Goal: Transaction & Acquisition: Purchase product/service

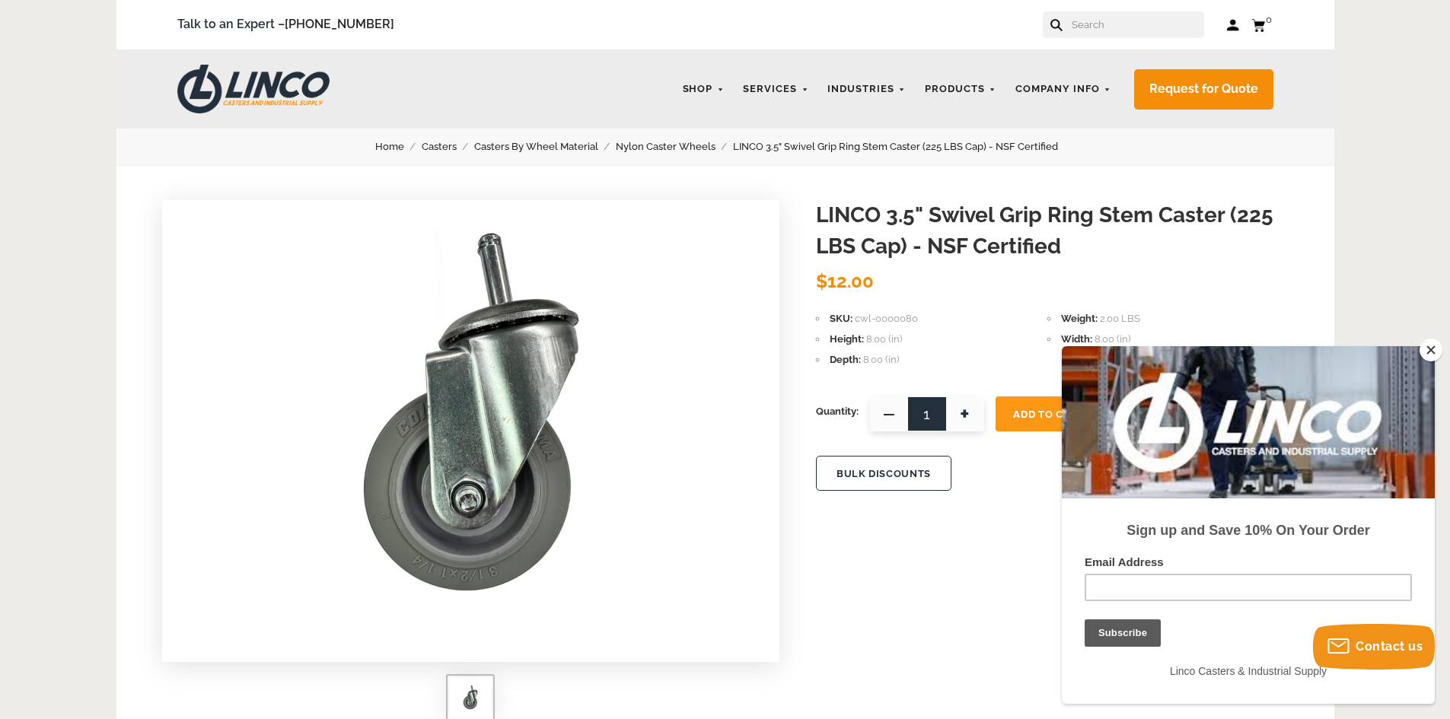
click at [1082, 21] on form at bounding box center [1123, 24] width 161 height 27
drag, startPoint x: 1082, startPoint y: 21, endPoint x: 1094, endPoint y: 23, distance: 11.5
click at [1094, 23] on input "text" at bounding box center [1137, 24] width 134 height 27
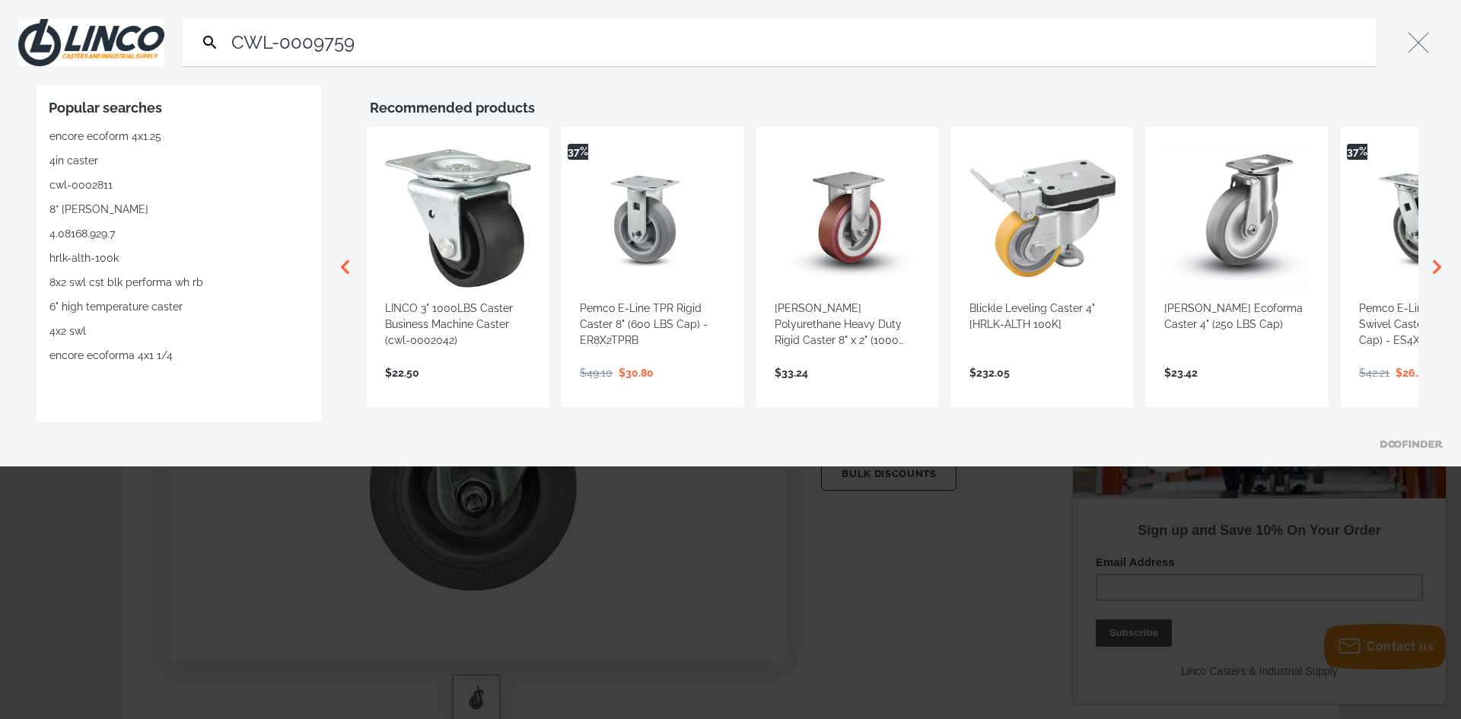
type input "CWL-0009759"
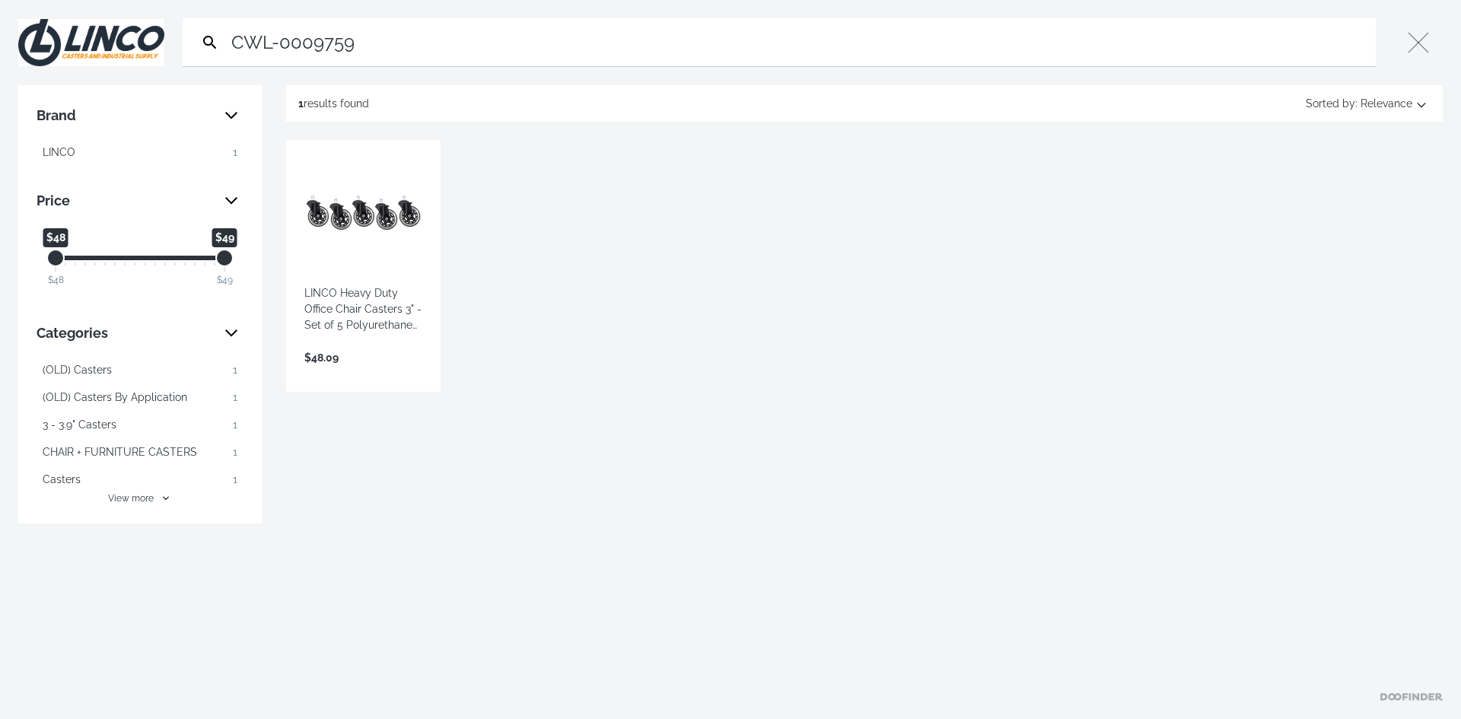
click at [346, 374] on link "View more →" at bounding box center [363, 374] width 118 height 0
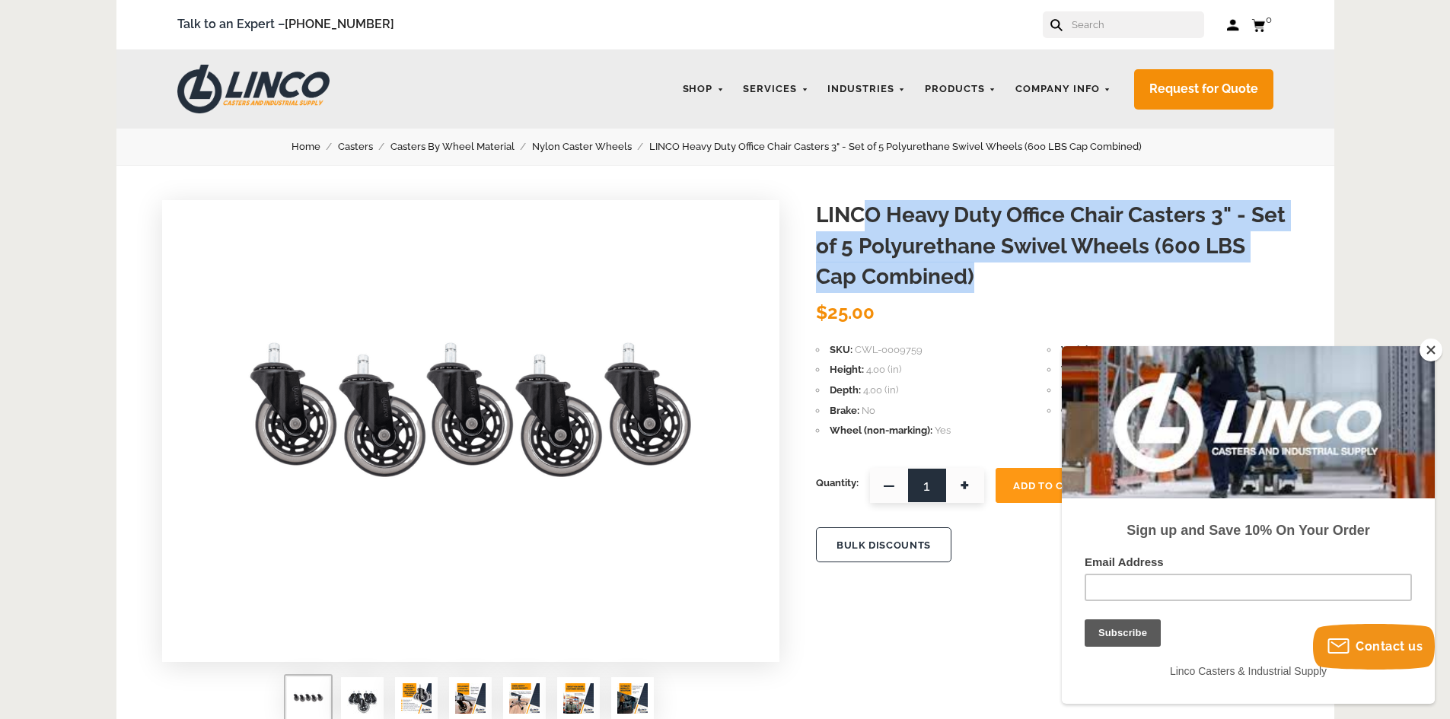
drag, startPoint x: 858, startPoint y: 214, endPoint x: 977, endPoint y: 263, distance: 128.3
click at [977, 263] on h1 "LINCO Heavy Duty Office Chair Casters 3" - Set of 5 Polyurethane Swivel Wheels …" at bounding box center [1052, 246] width 473 height 93
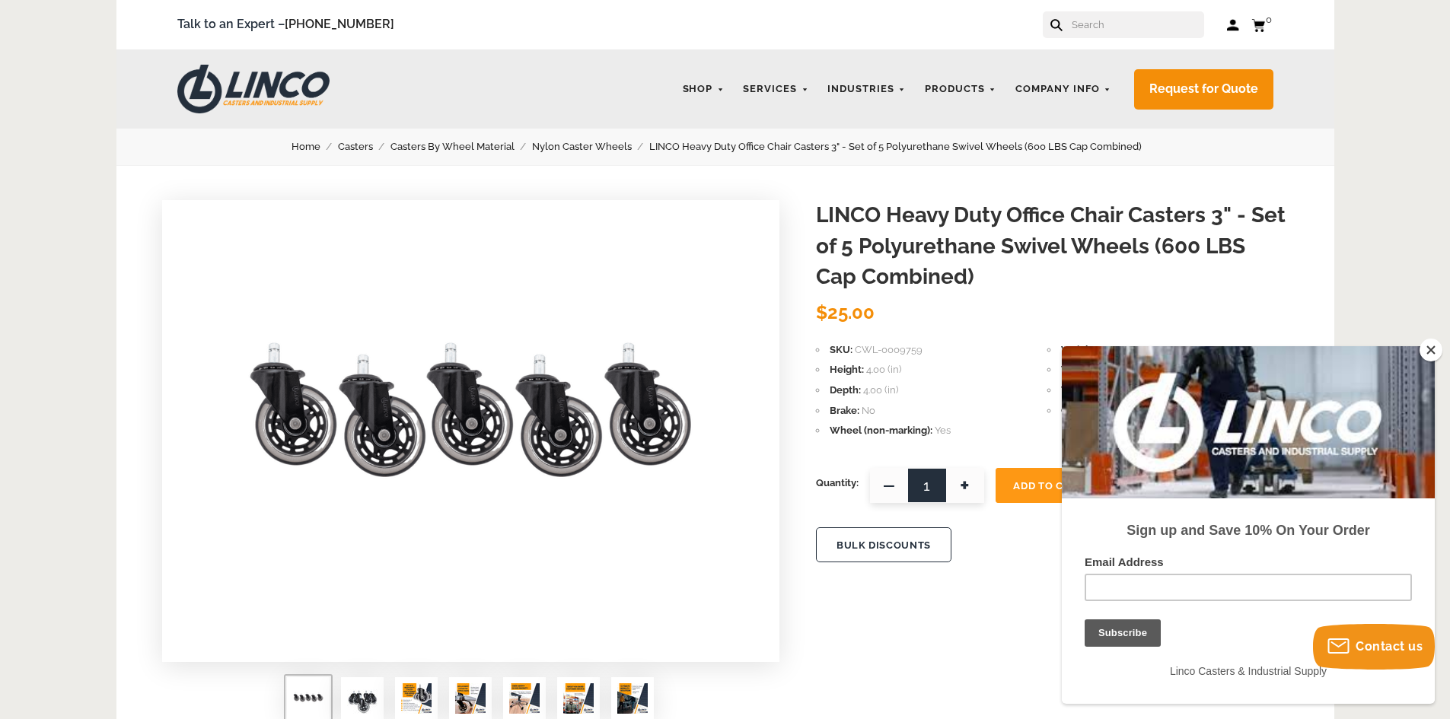
click at [1429, 353] on button "Close" at bounding box center [1430, 350] width 23 height 23
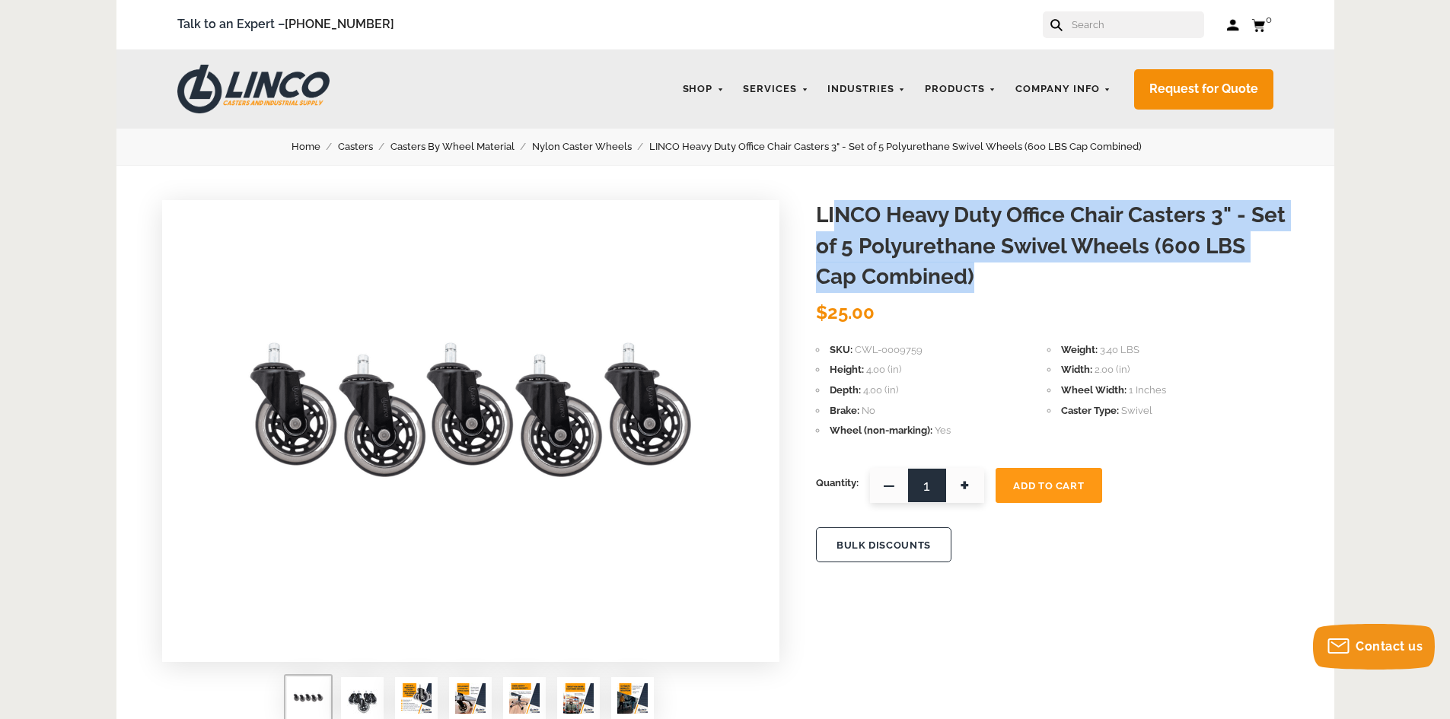
drag, startPoint x: 835, startPoint y: 220, endPoint x: 997, endPoint y: 264, distance: 168.0
click at [997, 264] on h1 "LINCO Heavy Duty Office Chair Casters 3" - Set of 5 Polyurethane Swivel Wheels …" at bounding box center [1052, 246] width 473 height 93
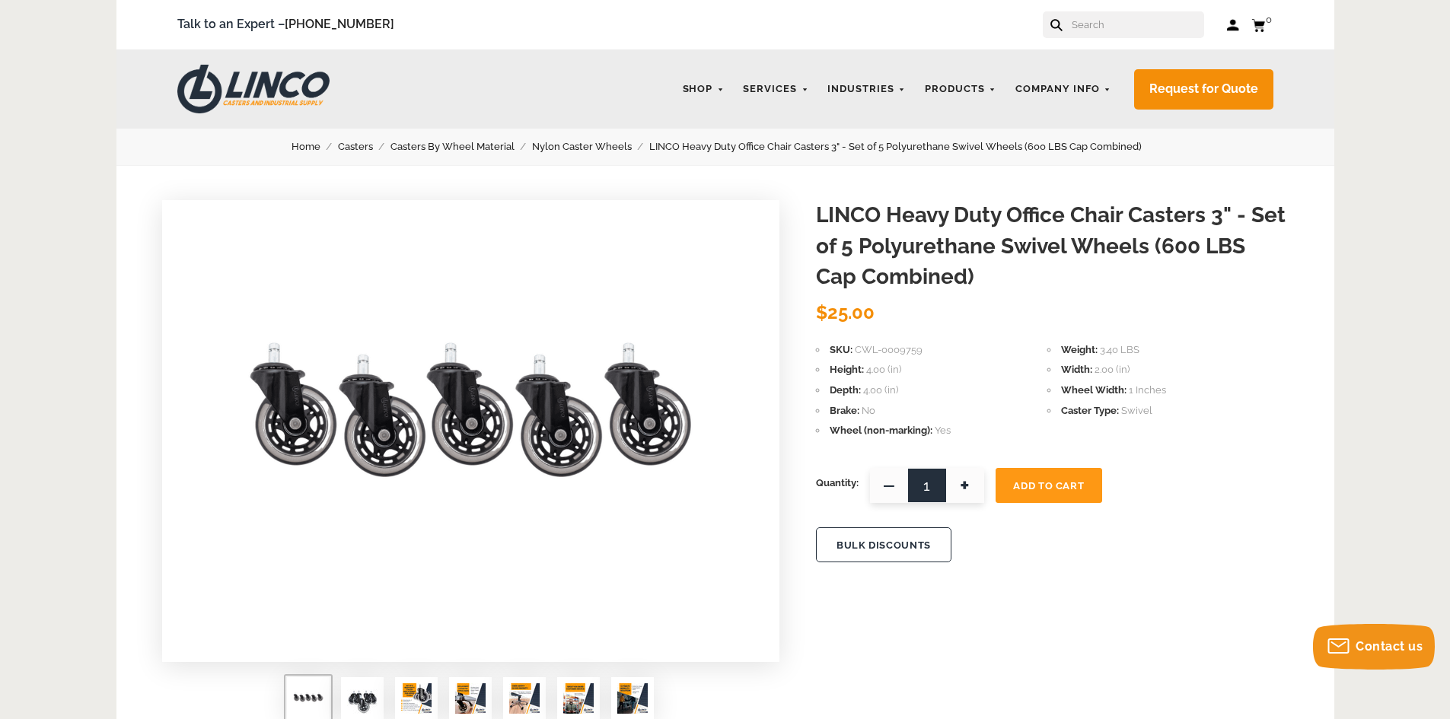
drag, startPoint x: 823, startPoint y: 348, endPoint x: 900, endPoint y: 386, distance: 85.8
click at [900, 386] on div "SKU CWL-0009759 Weight 3.40 LBS Height 4.00 (in) Width 2.00 (in) Depth 4.00 (in…" at bounding box center [1052, 392] width 473 height 101
click at [901, 386] on li "Depth 4.00 (in)" at bounding box center [931, 390] width 231 height 17
click at [1113, 399] on div "SKU CWL-0009759 Weight 3.40 LBS Height 4.00 (in) Width 2.00 (in) Depth 4.00 (in…" at bounding box center [1052, 392] width 473 height 101
drag, startPoint x: 1095, startPoint y: 393, endPoint x: 1064, endPoint y: 361, distance: 45.2
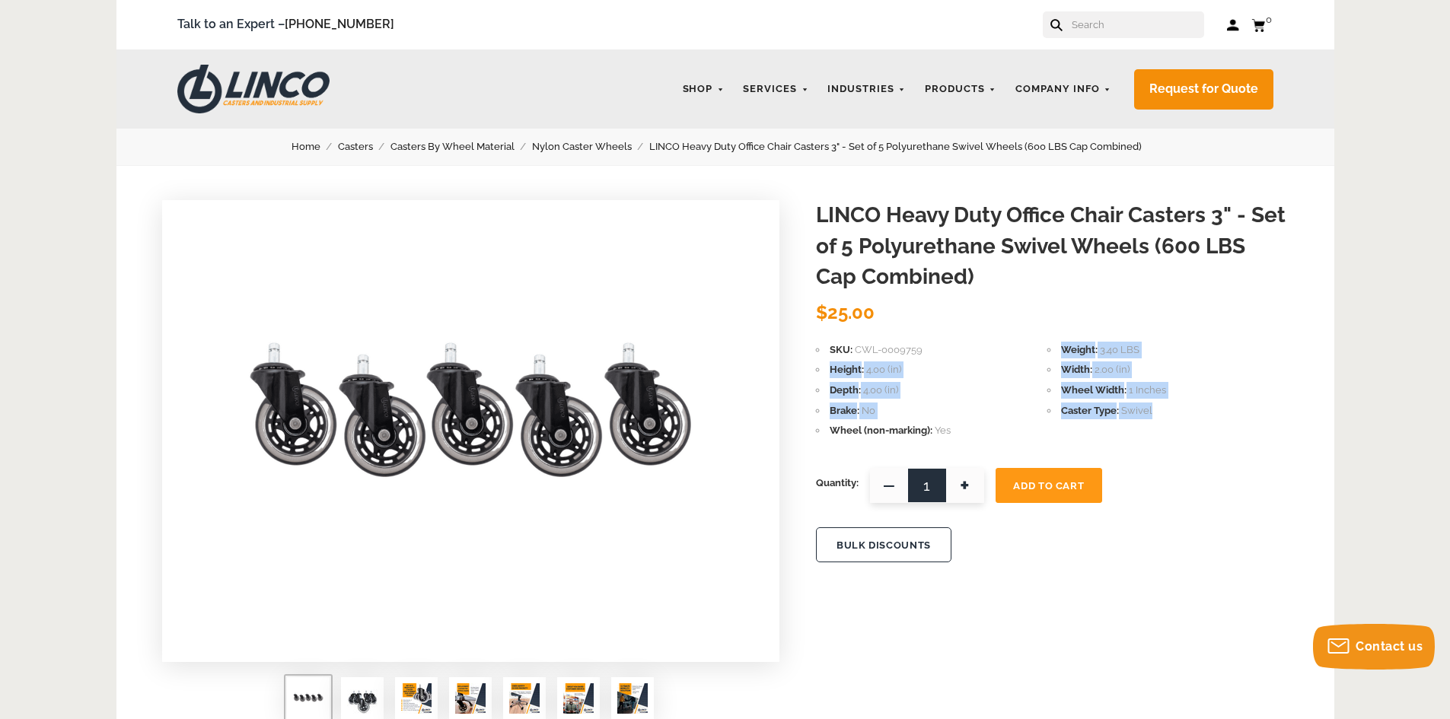
click at [1044, 357] on div "SKU CWL-0009759 Weight 3.40 LBS Height 4.00 (in) Width 2.00 (in) Depth 4.00 (in…" at bounding box center [1052, 392] width 473 height 101
click at [1144, 392] on span "1 Inches" at bounding box center [1147, 389] width 37 height 11
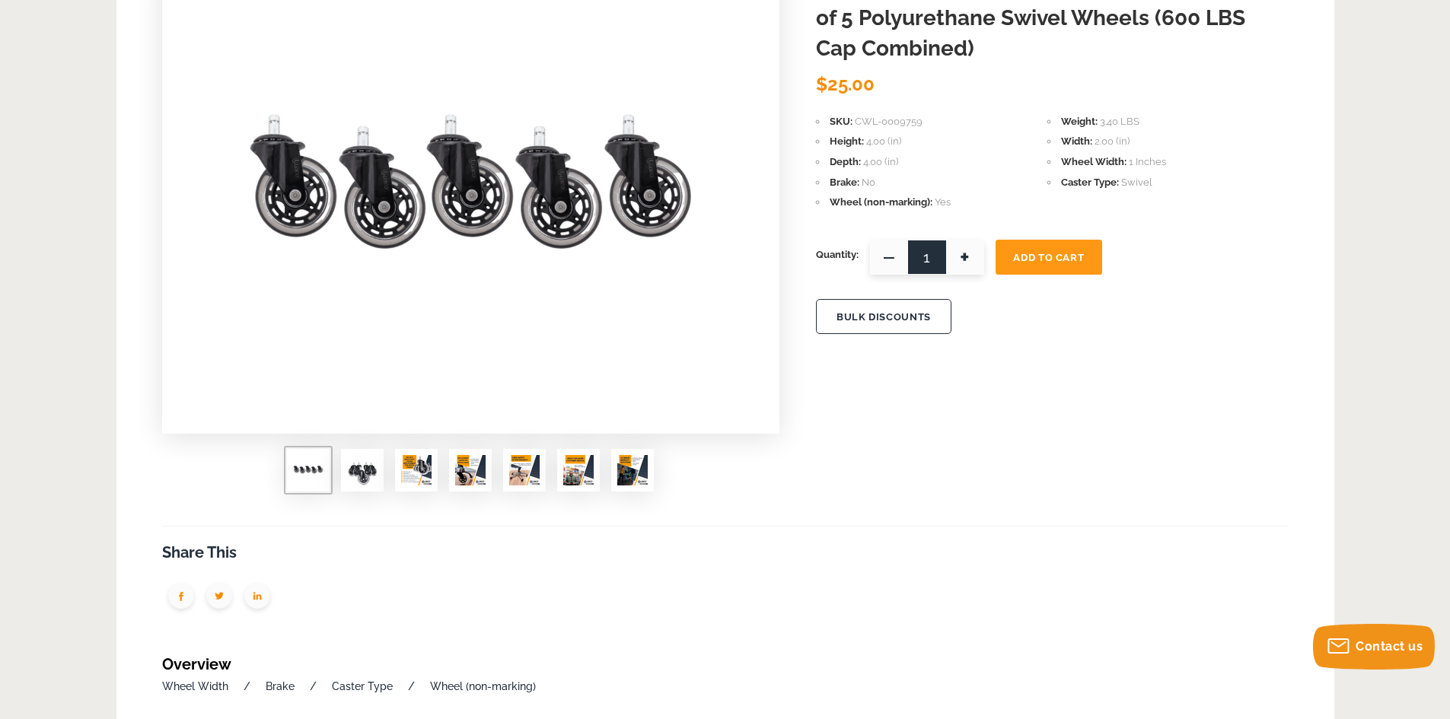
click at [409, 466] on img at bounding box center [416, 470] width 30 height 30
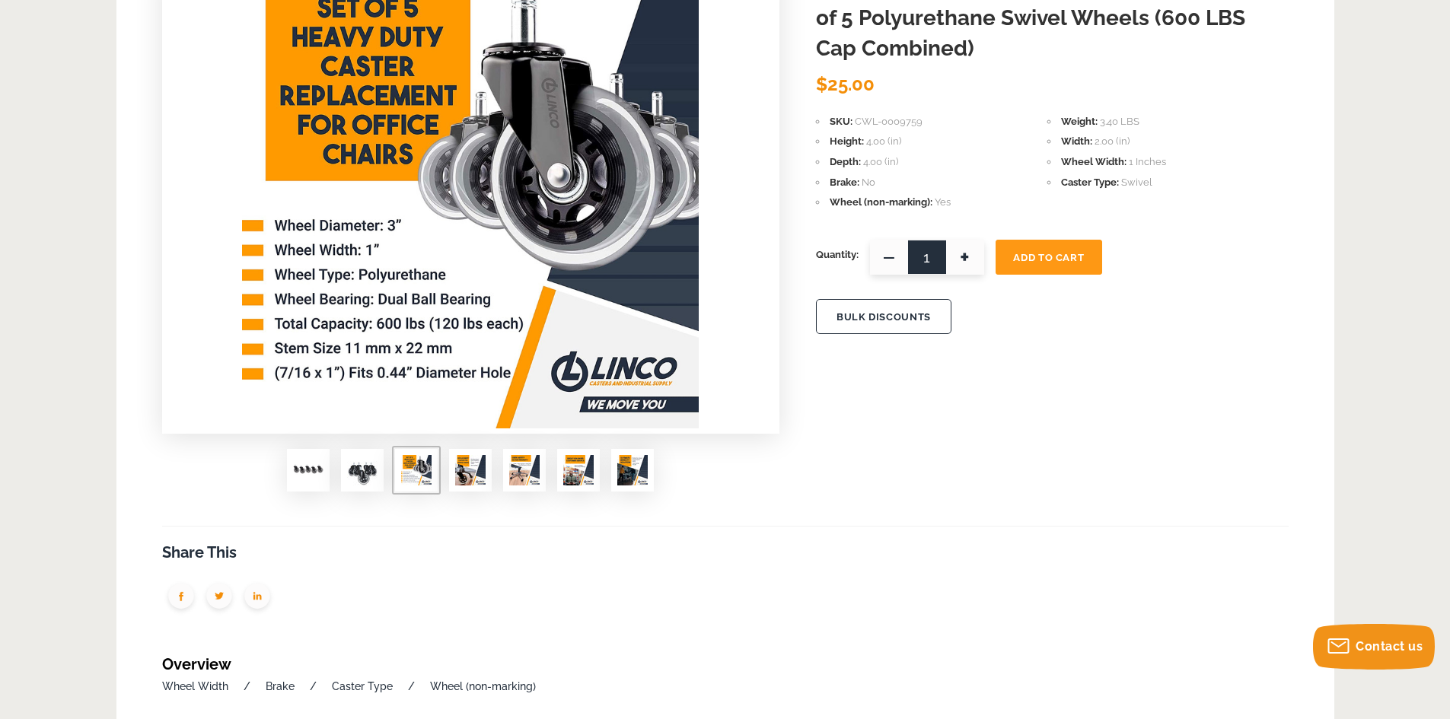
click at [466, 474] on img at bounding box center [470, 470] width 30 height 30
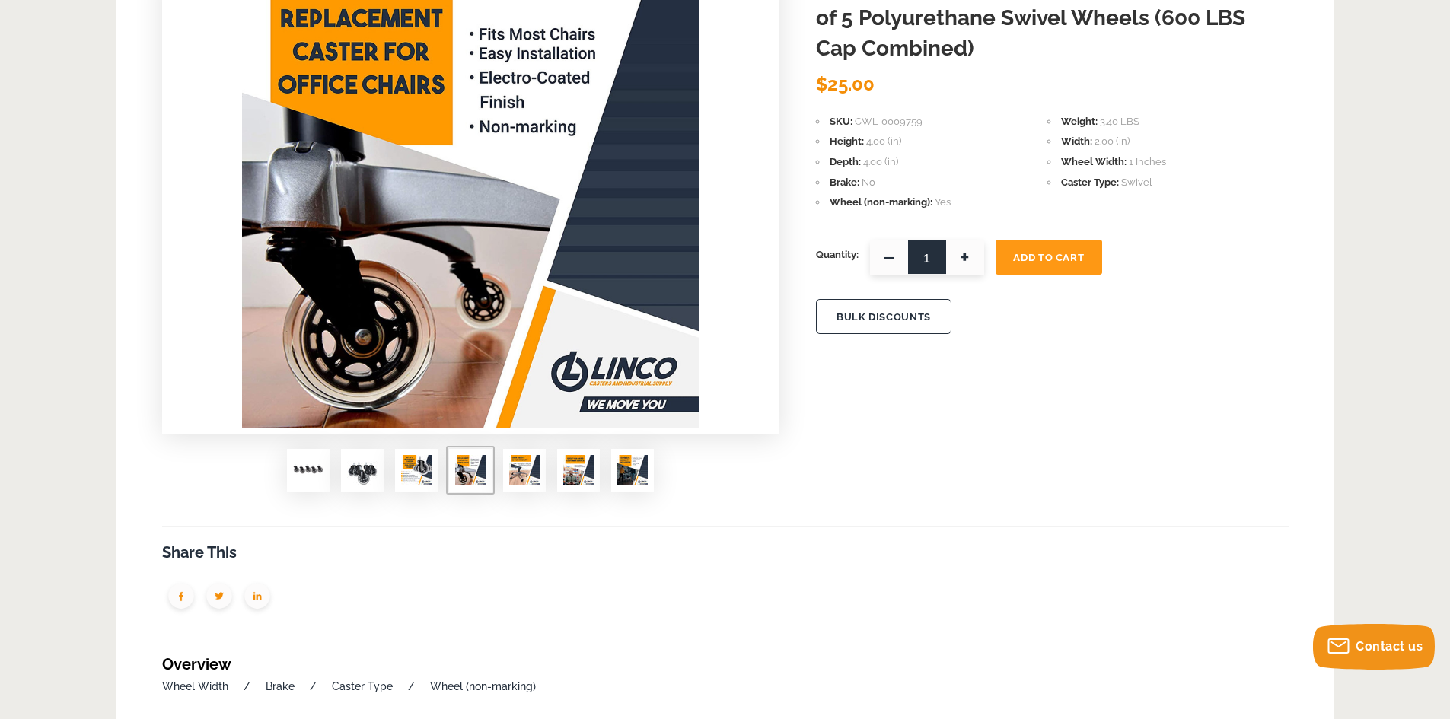
click at [521, 474] on img at bounding box center [524, 470] width 30 height 30
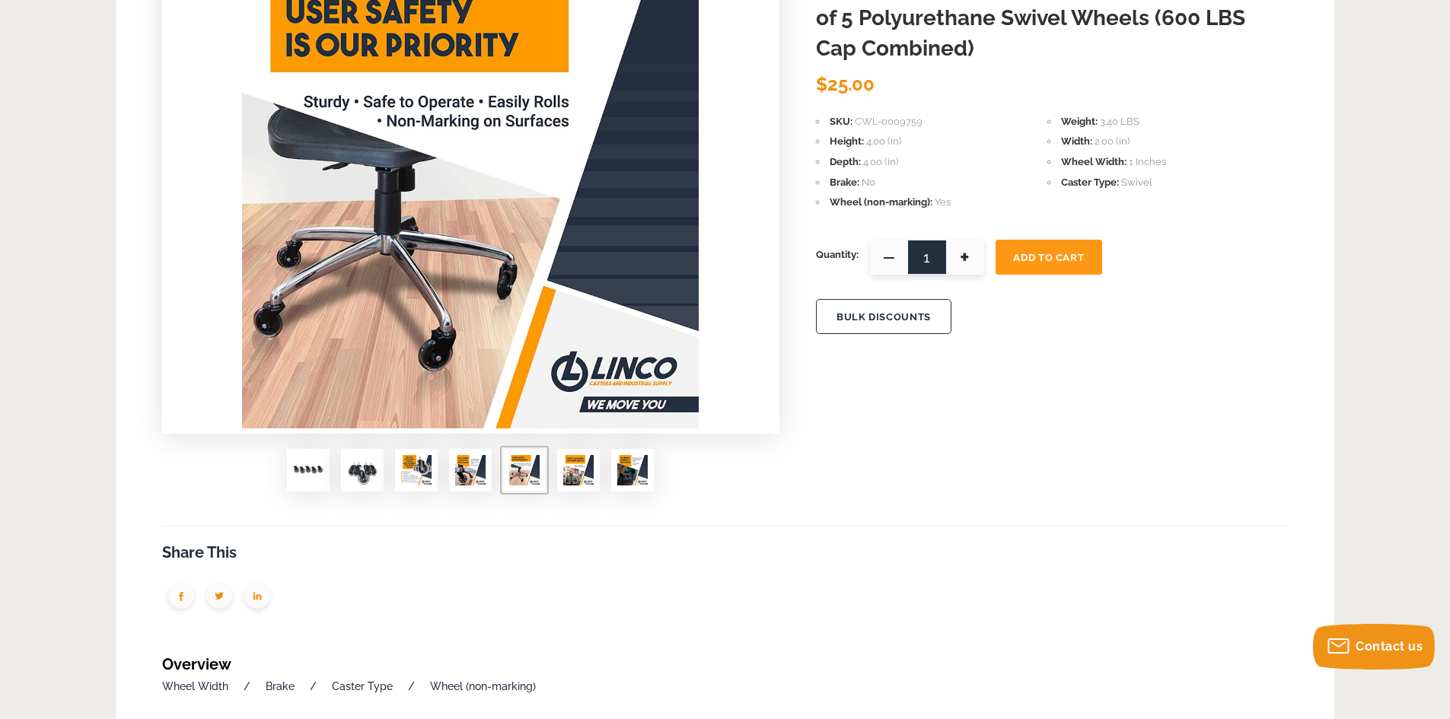
click at [556, 476] on div at bounding box center [471, 476] width 618 height 54
click at [563, 475] on span at bounding box center [578, 470] width 43 height 43
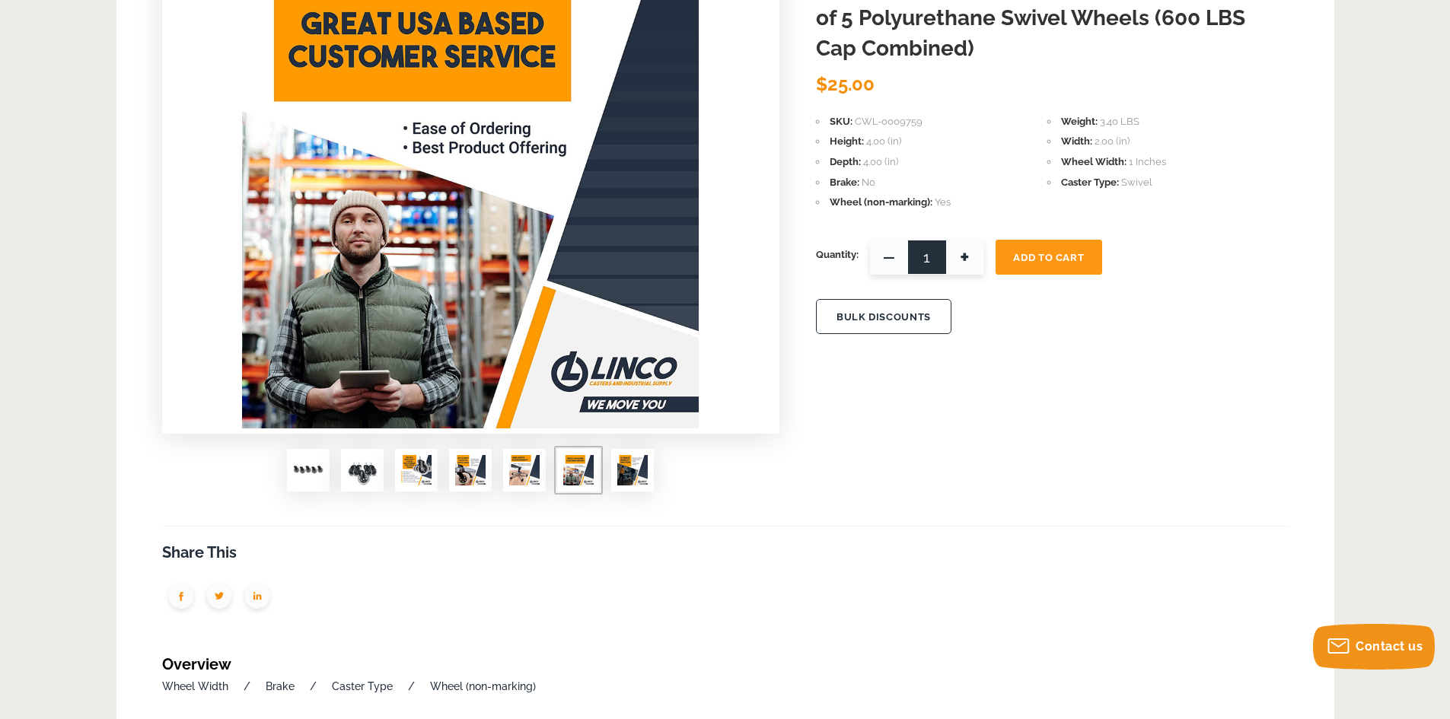
click at [648, 474] on span at bounding box center [632, 470] width 43 height 43
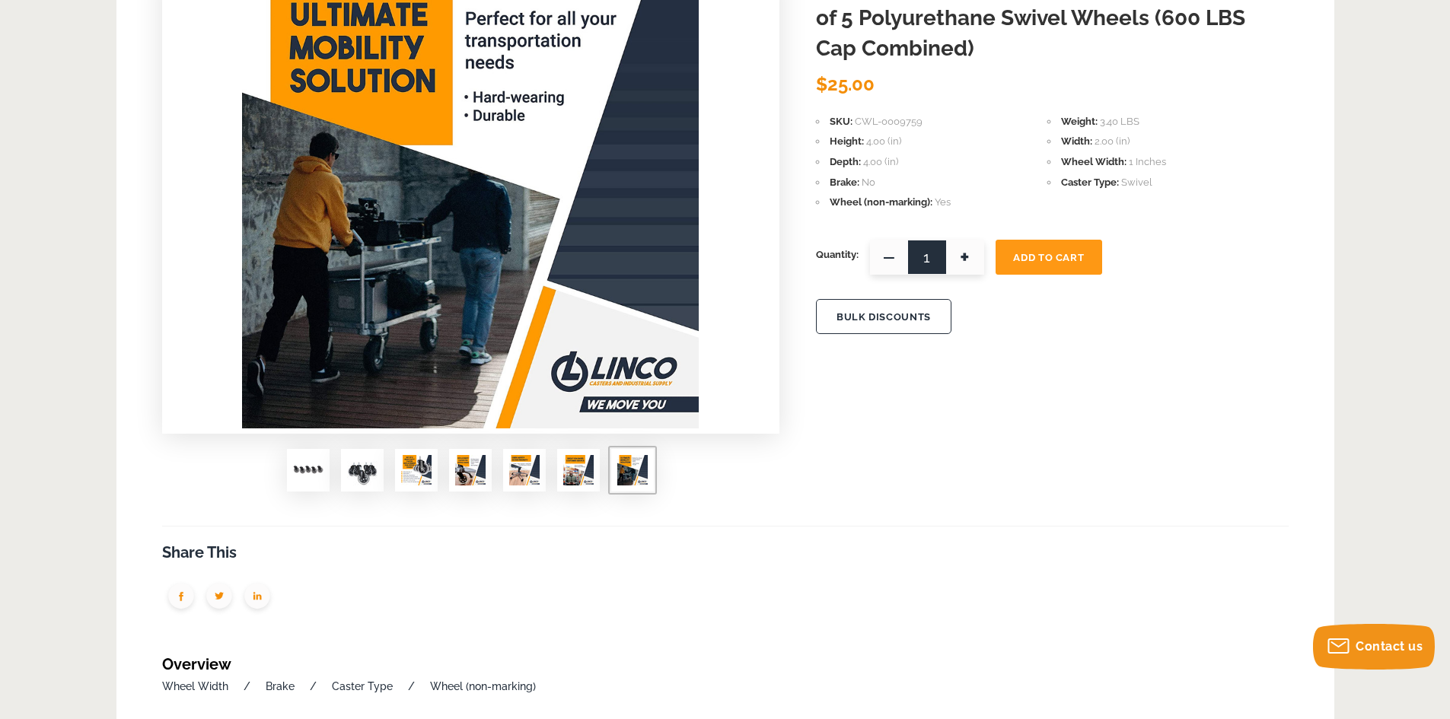
click at [511, 473] on img at bounding box center [524, 470] width 30 height 30
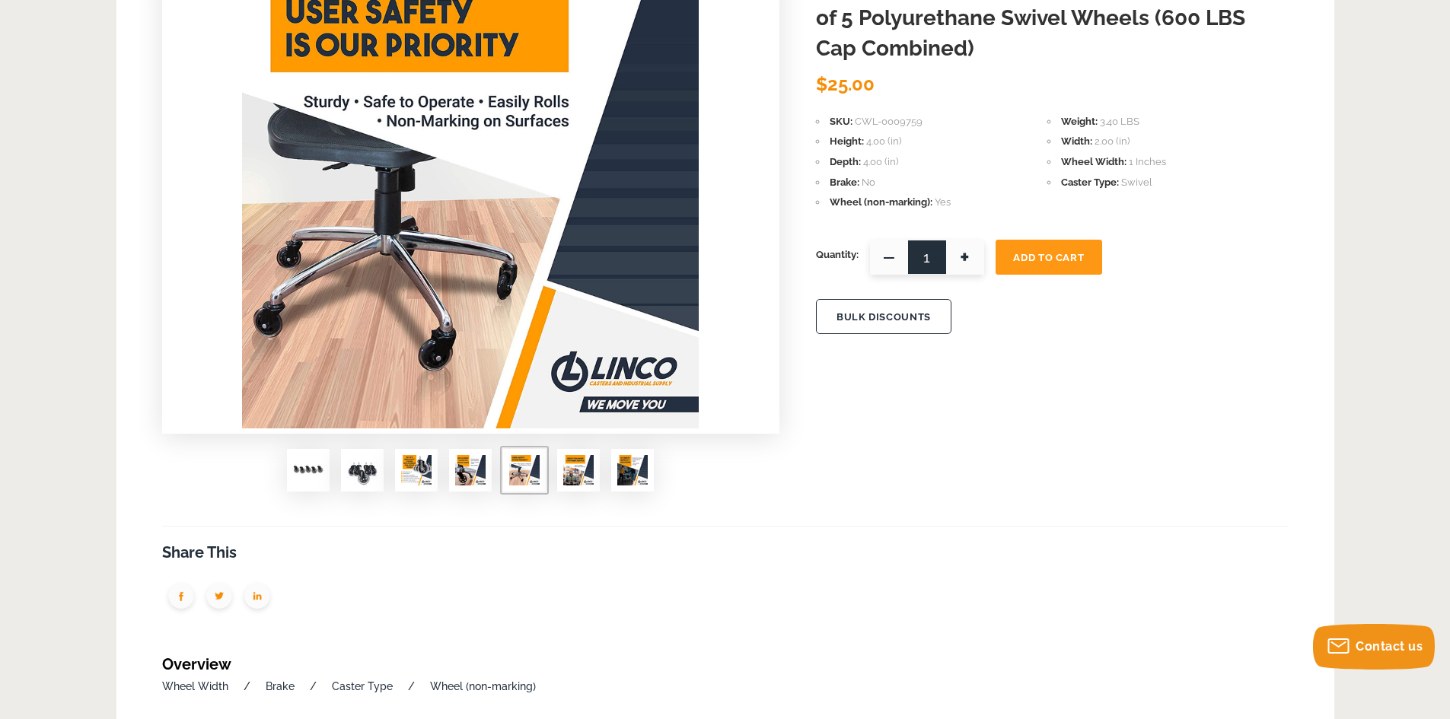
click at [476, 476] on img at bounding box center [470, 470] width 30 height 30
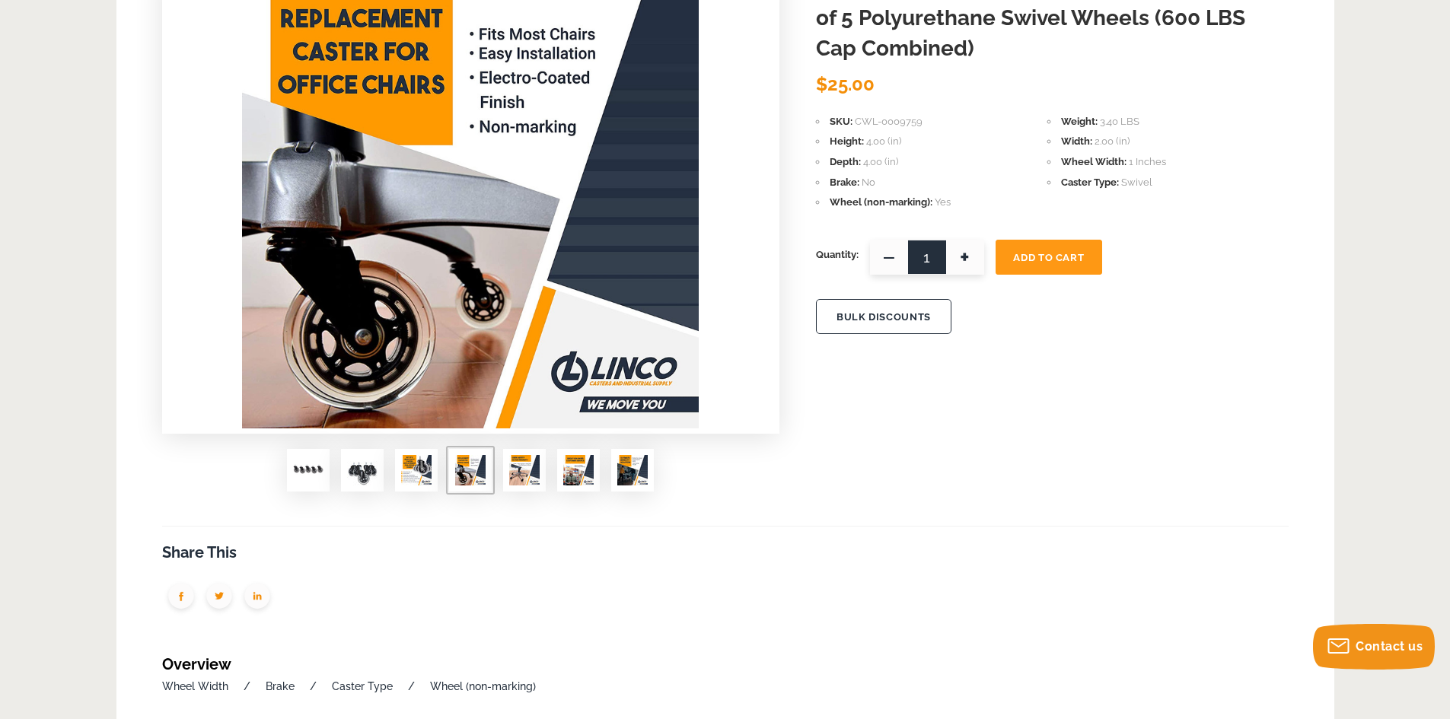
click at [428, 478] on img at bounding box center [416, 470] width 30 height 30
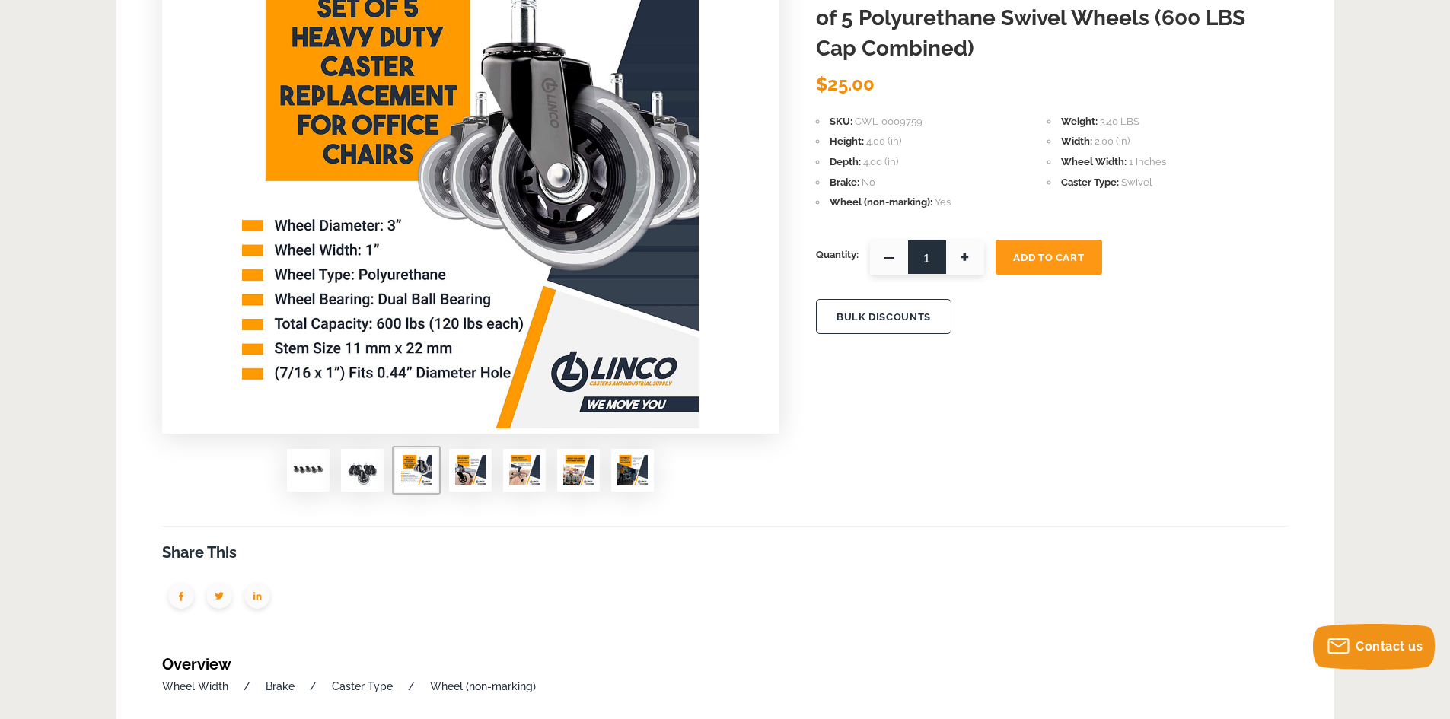
click at [478, 473] on img at bounding box center [470, 470] width 30 height 30
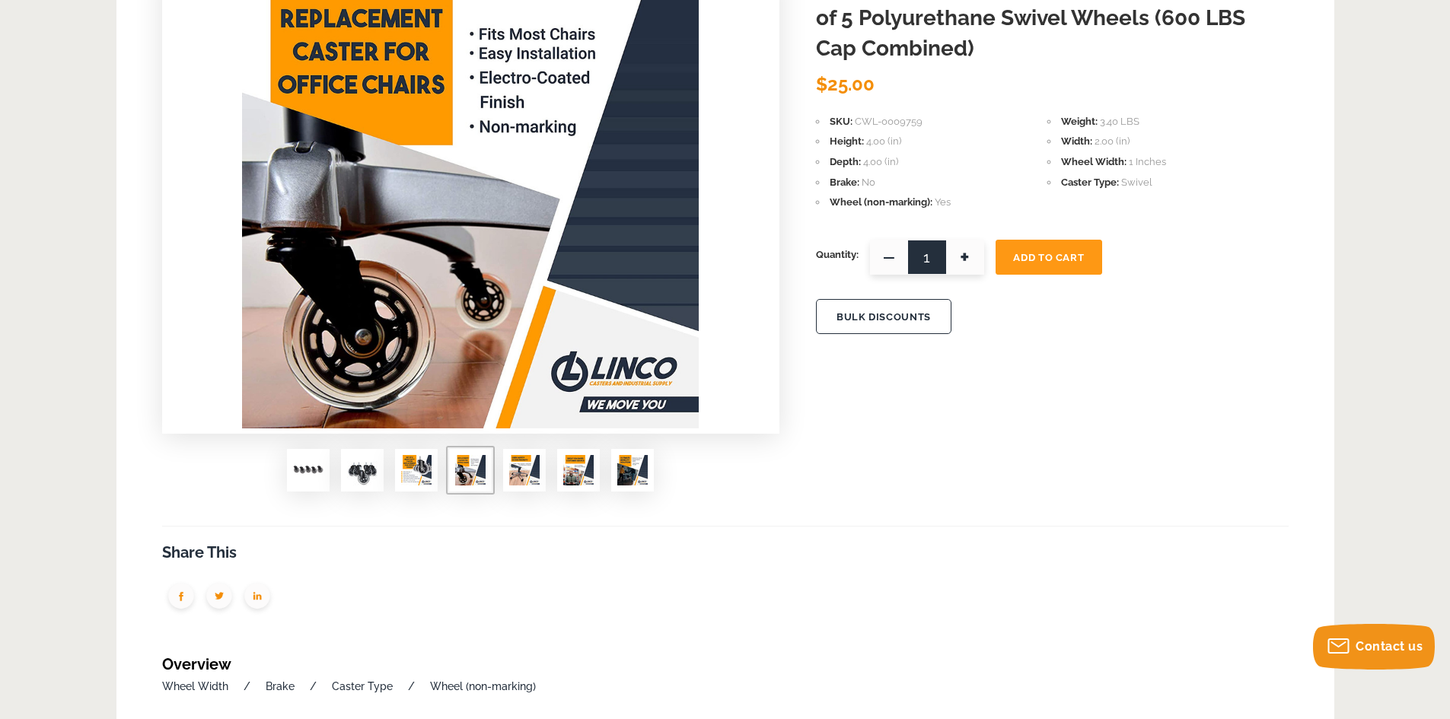
click at [423, 467] on img at bounding box center [416, 470] width 30 height 30
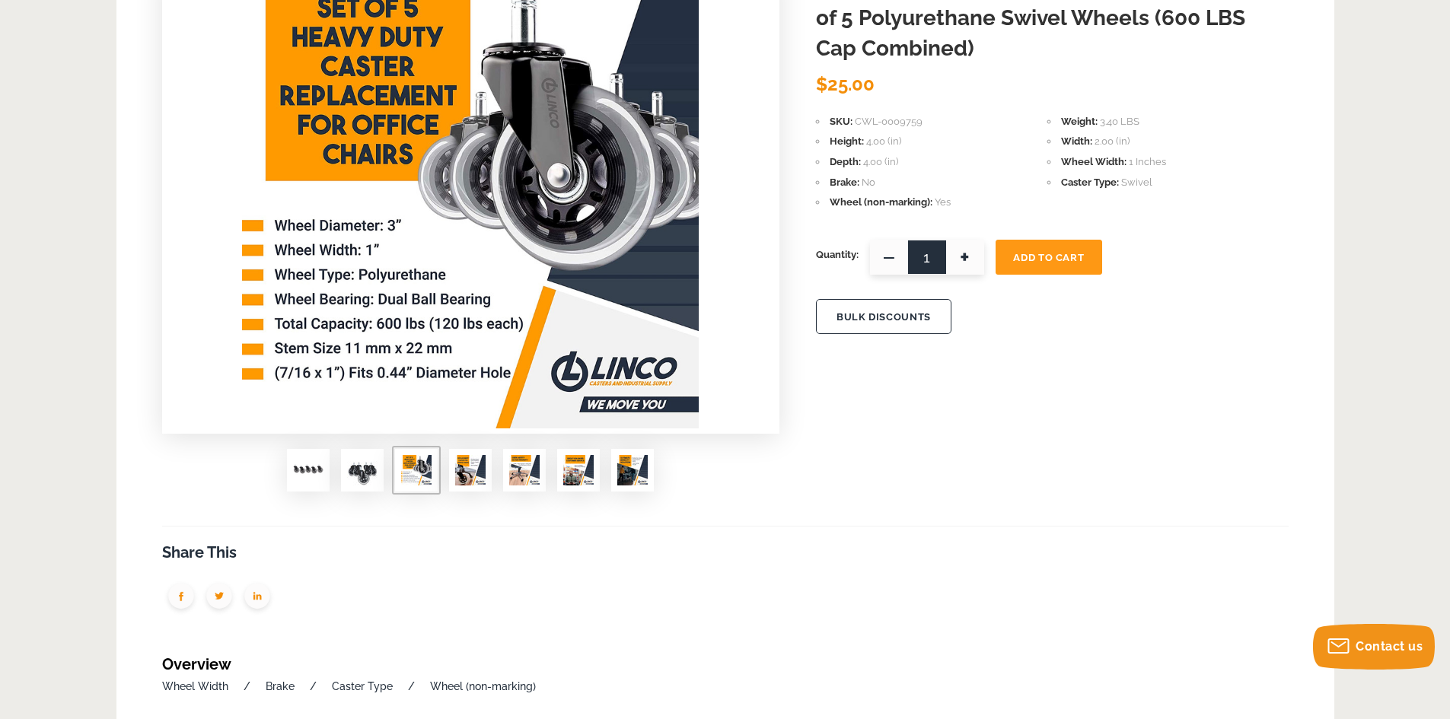
click at [380, 471] on span at bounding box center [362, 470] width 43 height 43
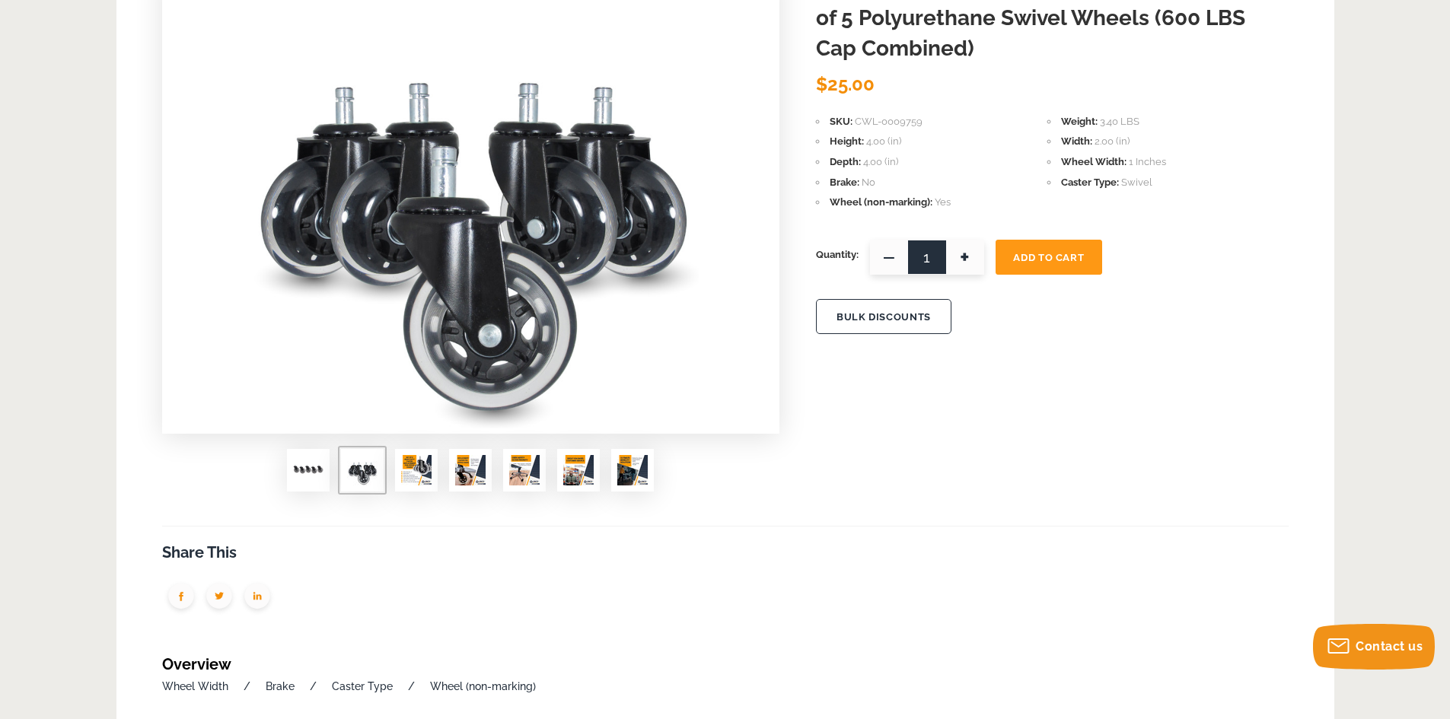
click at [312, 473] on img at bounding box center [308, 470] width 30 height 30
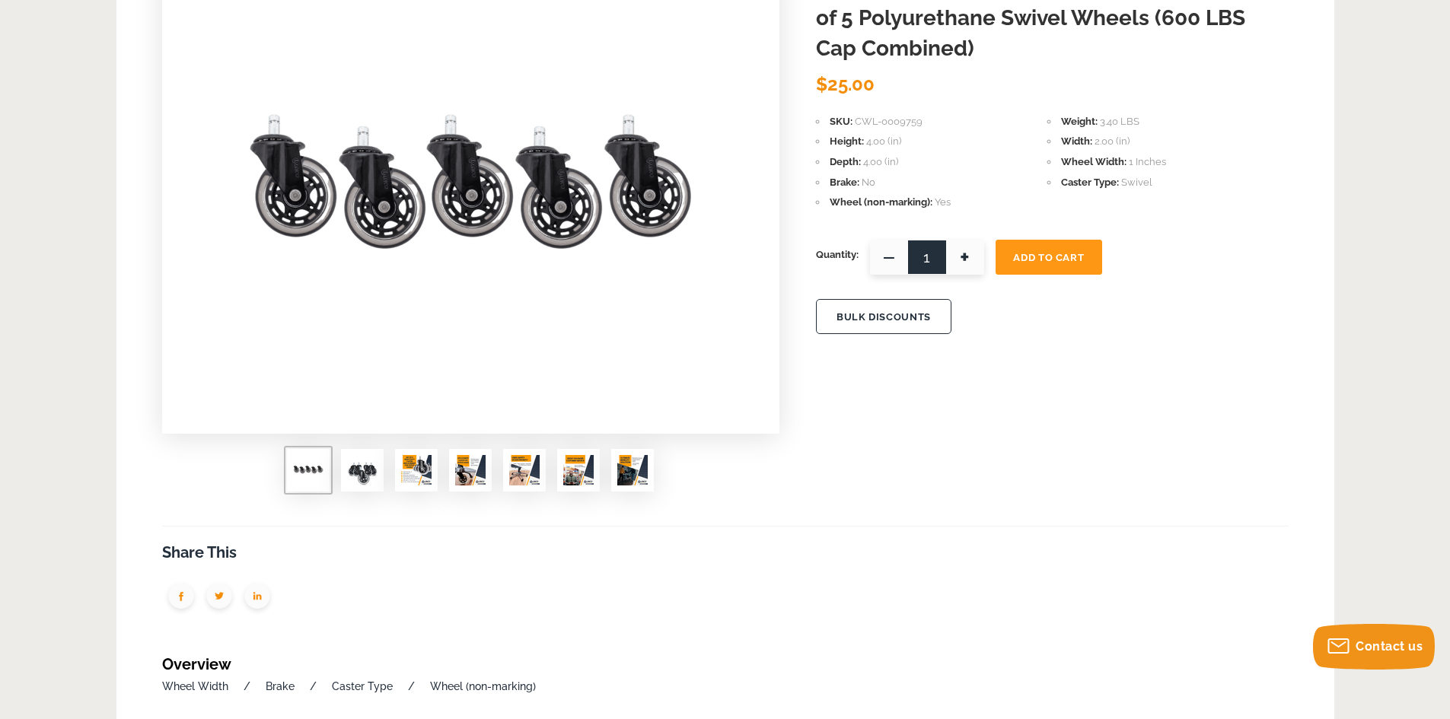
click at [364, 477] on img at bounding box center [362, 470] width 30 height 30
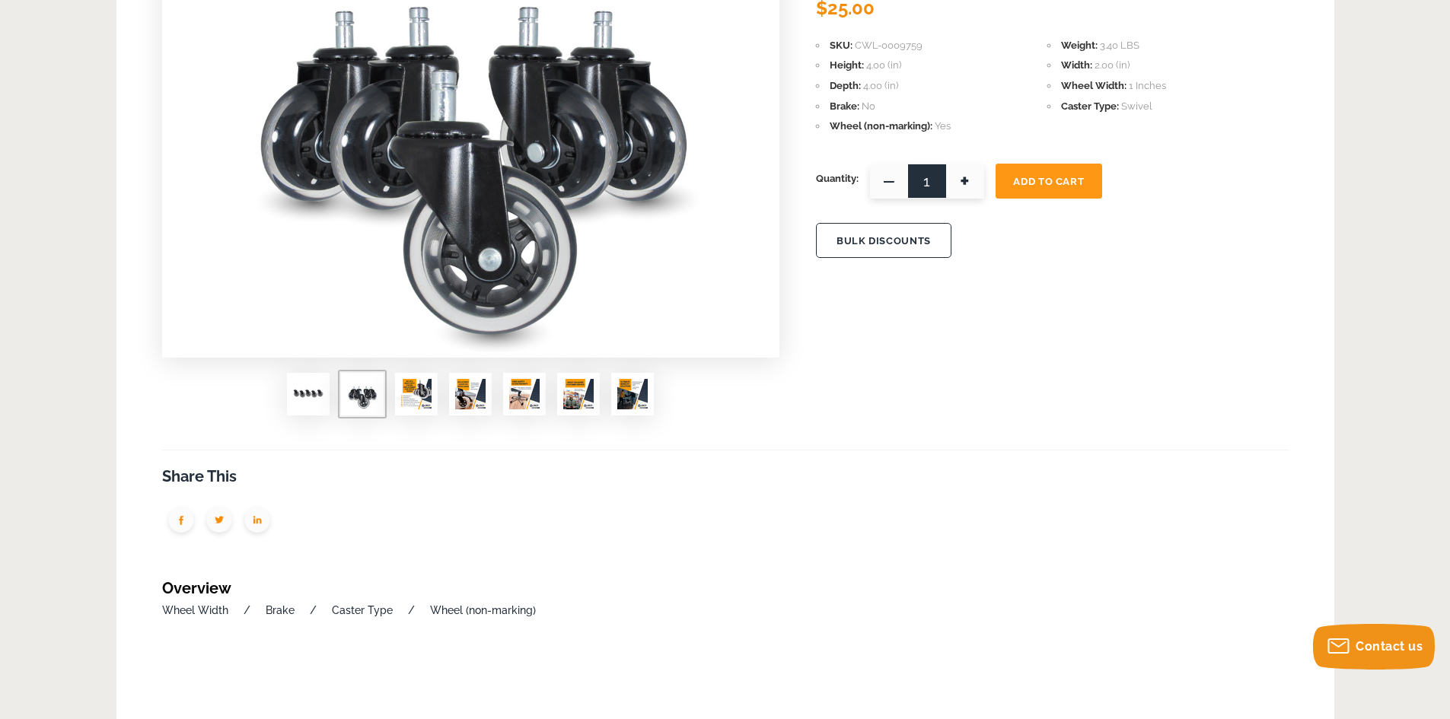
scroll to position [0, 0]
